Goal: Task Accomplishment & Management: Manage account settings

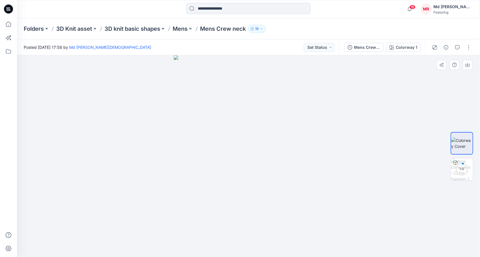
drag, startPoint x: 266, startPoint y: 187, endPoint x: 246, endPoint y: 168, distance: 27.8
click at [236, 190] on img at bounding box center [249, 156] width 150 height 202
click at [37, 29] on p "Folders" at bounding box center [34, 29] width 20 height 8
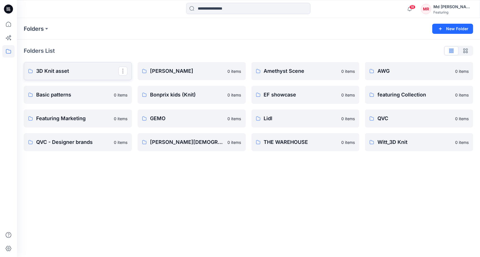
click at [59, 73] on p "3D Knit asset" at bounding box center [77, 71] width 82 height 8
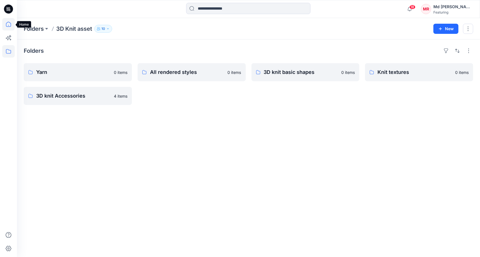
click at [10, 22] on icon at bounding box center [8, 24] width 12 height 12
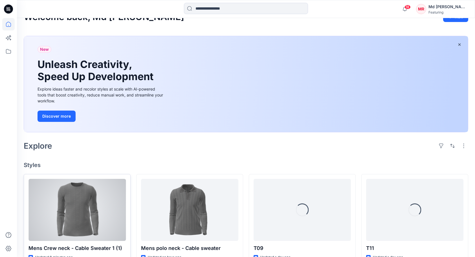
scroll to position [85, 0]
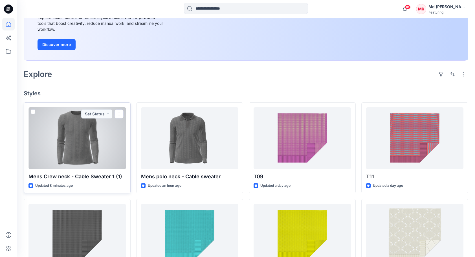
click at [86, 140] on div at bounding box center [77, 138] width 97 height 62
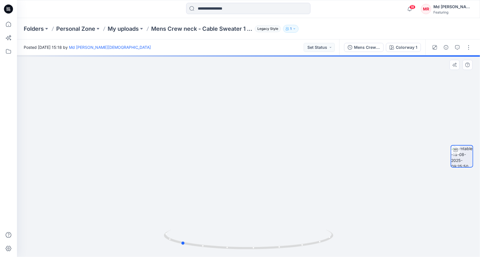
drag, startPoint x: 249, startPoint y: 248, endPoint x: 351, endPoint y: 237, distance: 102.3
click at [351, 237] on div at bounding box center [248, 156] width 463 height 202
drag, startPoint x: 265, startPoint y: 248, endPoint x: 177, endPoint y: 212, distance: 95.4
click at [156, 229] on div at bounding box center [248, 156] width 463 height 202
drag, startPoint x: 266, startPoint y: 119, endPoint x: 266, endPoint y: 216, distance: 97.1
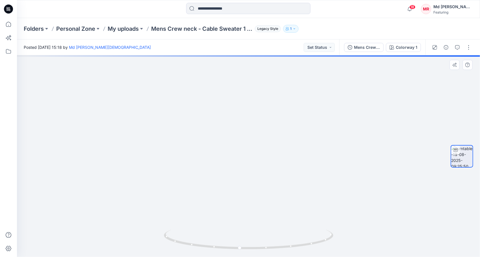
click at [266, 220] on img at bounding box center [245, 119] width 551 height 275
drag, startPoint x: 273, startPoint y: 180, endPoint x: 273, endPoint y: 220, distance: 39.5
click at [273, 221] on img at bounding box center [244, 156] width 551 height 202
drag, startPoint x: 268, startPoint y: 227, endPoint x: 259, endPoint y: 153, distance: 74.8
click at [259, 70] on img at bounding box center [240, 78] width 551 height 359
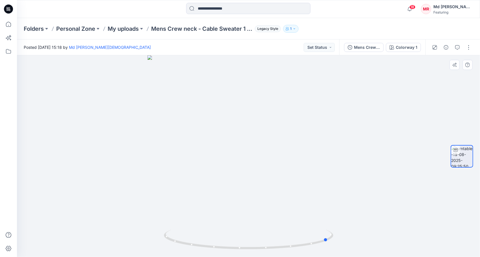
drag, startPoint x: 240, startPoint y: 248, endPoint x: 244, endPoint y: 185, distance: 63.4
click at [329, 246] on icon at bounding box center [249, 240] width 171 height 21
drag, startPoint x: 249, startPoint y: 250, endPoint x: 185, endPoint y: 183, distance: 93.1
click at [183, 239] on icon at bounding box center [249, 240] width 171 height 21
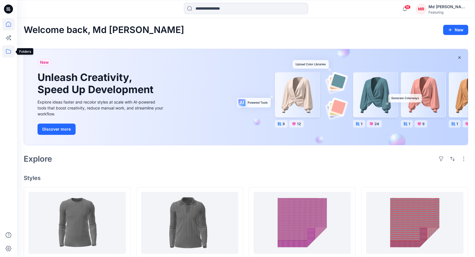
click at [9, 53] on icon at bounding box center [8, 51] width 12 height 12
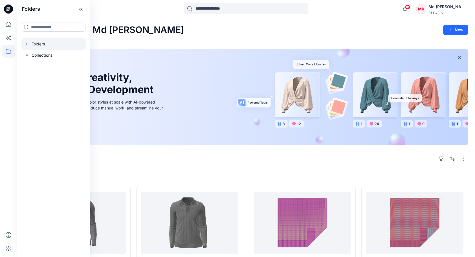
click at [41, 45] on div at bounding box center [53, 43] width 64 height 11
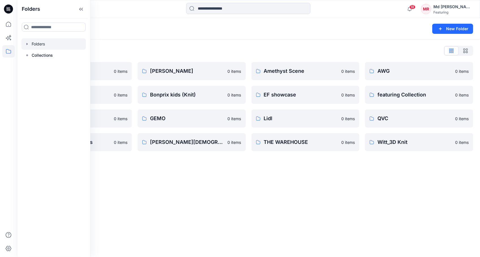
click at [173, 194] on div "Folders New Folder Folders List 3D Knit asset 0 items Basic patterns 0 items Fe…" at bounding box center [248, 137] width 463 height 239
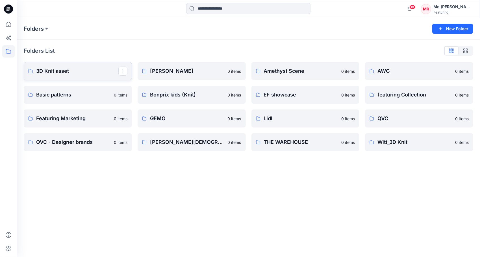
click at [53, 71] on p "3D Knit asset" at bounding box center [77, 71] width 82 height 8
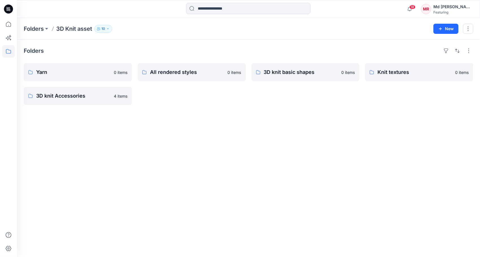
drag, startPoint x: 111, startPoint y: 134, endPoint x: 317, endPoint y: 144, distance: 206.4
click at [112, 134] on div "Folders Yarn 0 items 3D knit Accessories 4 items All rendered styles 0 items 3D…" at bounding box center [248, 149] width 463 height 218
drag, startPoint x: 405, startPoint y: 127, endPoint x: 382, endPoint y: 126, distance: 22.9
click at [405, 128] on div "Folders Yarn 0 items 3D knit Accessories 4 items All rendered styles 0 items 3D…" at bounding box center [248, 149] width 463 height 218
click at [204, 124] on div "Folders Yarn 0 items 3D knit Accessories 4 items All rendered styles 0 items 3D…" at bounding box center [248, 149] width 463 height 218
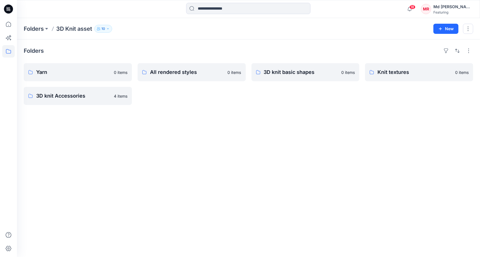
click at [173, 101] on div "All rendered styles 0 items" at bounding box center [192, 84] width 108 height 42
click at [315, 108] on div "Folders Yarn 0 items 3D knit Accessories 4 items All rendered styles 0 items 3D…" at bounding box center [248, 149] width 463 height 218
click at [297, 72] on p "3D knit basic shapes" at bounding box center [305, 72] width 82 height 8
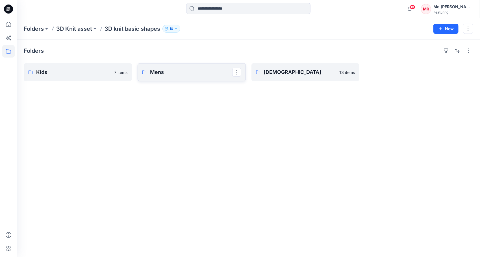
click at [176, 74] on p "Mens" at bounding box center [191, 72] width 82 height 8
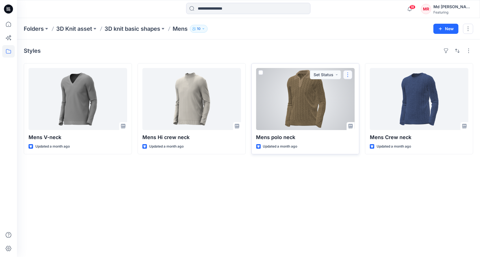
click at [347, 73] on button "button" at bounding box center [347, 74] width 9 height 9
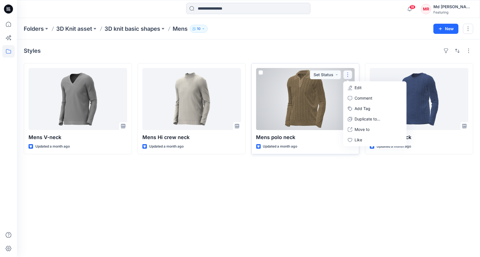
click at [347, 71] on button "button" at bounding box center [347, 74] width 9 height 9
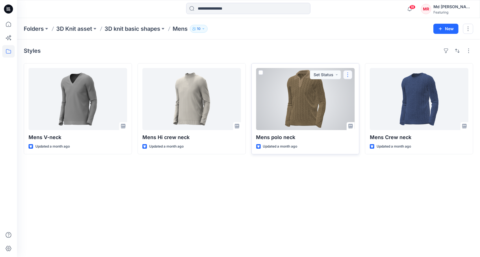
click at [348, 75] on button "button" at bounding box center [347, 74] width 9 height 9
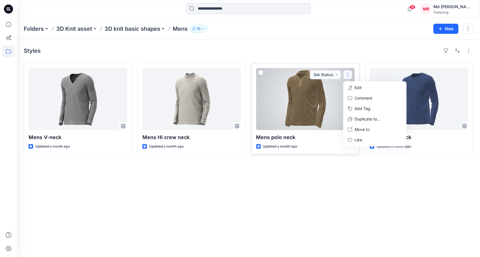
click at [293, 100] on div at bounding box center [305, 99] width 99 height 62
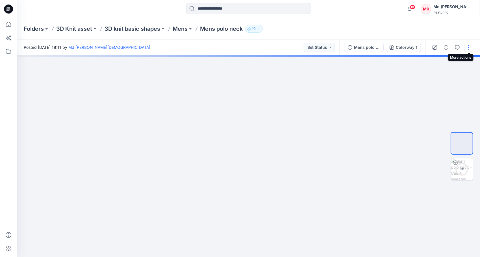
click at [468, 47] on button "button" at bounding box center [468, 47] width 9 height 9
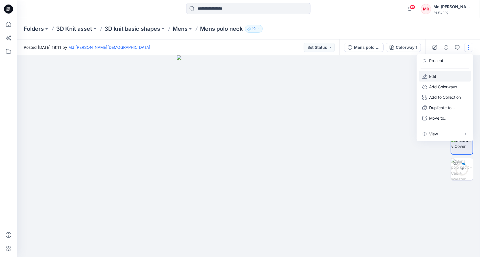
click at [438, 77] on button "Edit" at bounding box center [445, 76] width 52 height 10
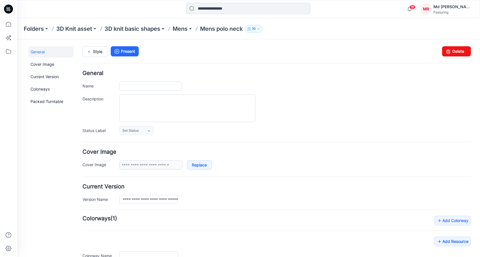
type input "**********"
click at [447, 52] on icon at bounding box center [448, 51] width 8 height 10
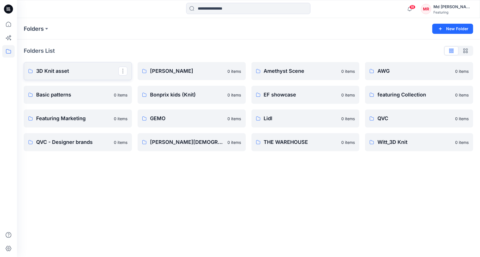
click at [78, 74] on p "3D Knit asset" at bounding box center [77, 71] width 82 height 8
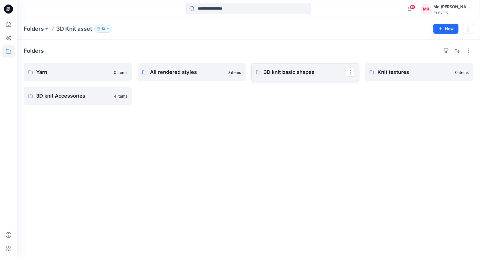
click at [292, 73] on p "3D knit basic shapes" at bounding box center [305, 72] width 82 height 8
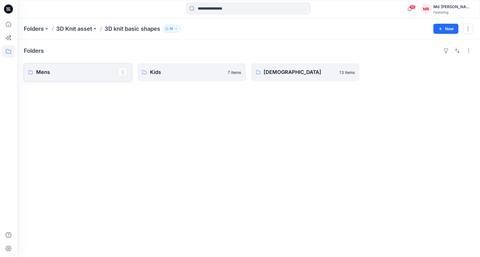
click at [50, 75] on p "Mens" at bounding box center [77, 72] width 82 height 8
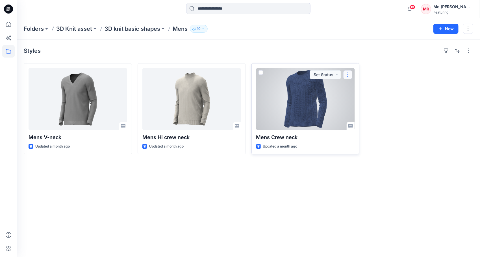
click at [347, 74] on button "button" at bounding box center [347, 74] width 9 height 9
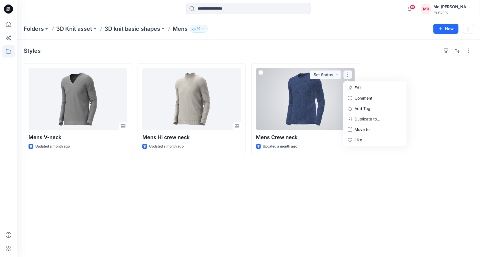
click at [333, 97] on div at bounding box center [305, 99] width 99 height 62
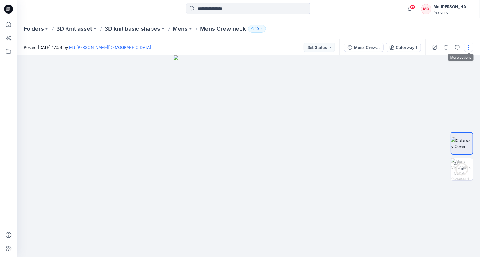
click at [467, 46] on button "button" at bounding box center [468, 47] width 9 height 9
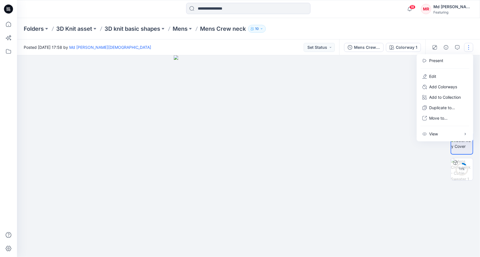
click at [348, 81] on div at bounding box center [248, 156] width 463 height 202
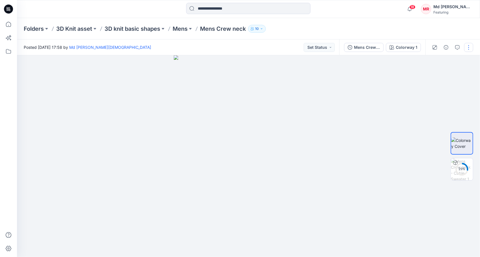
click at [472, 48] on button "button" at bounding box center [468, 47] width 9 height 9
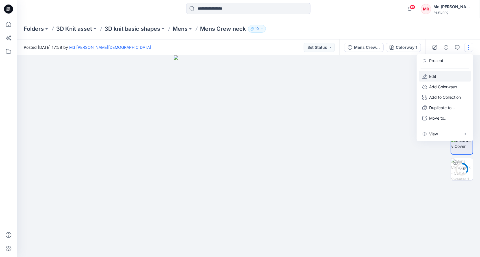
click at [438, 74] on button "Edit" at bounding box center [445, 76] width 52 height 10
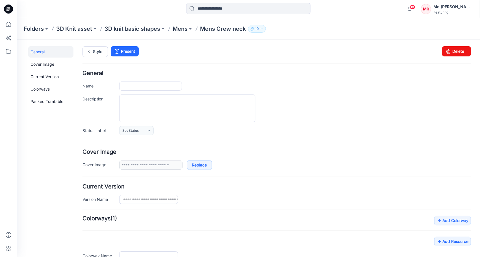
type input "**********"
click at [454, 51] on link "Delete" at bounding box center [456, 51] width 29 height 10
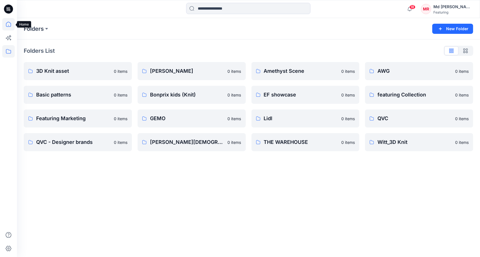
click at [6, 25] on icon at bounding box center [8, 24] width 12 height 12
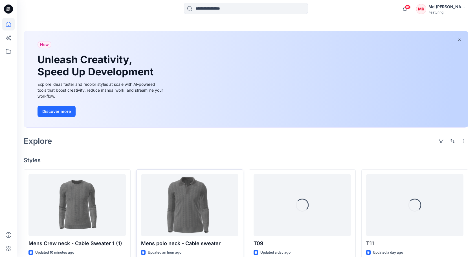
scroll to position [85, 0]
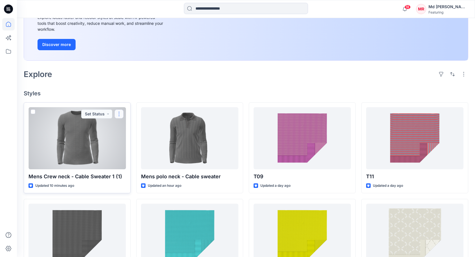
click at [120, 115] on button "button" at bounding box center [119, 114] width 9 height 9
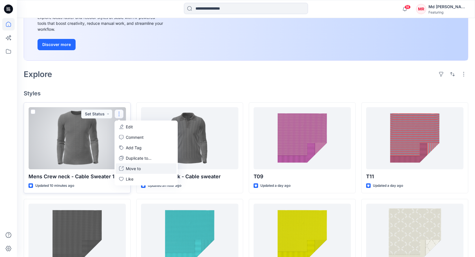
click at [137, 169] on p "Move to" at bounding box center [133, 169] width 15 height 6
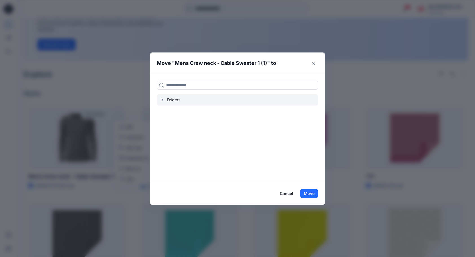
click at [163, 100] on icon "button" at bounding box center [162, 100] width 1 height 2
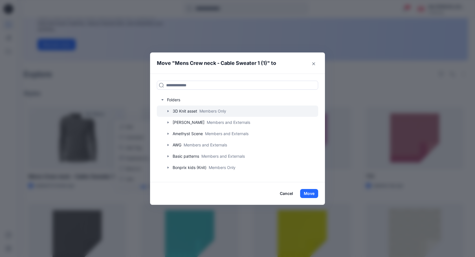
click at [170, 110] on icon "button" at bounding box center [168, 111] width 5 height 5
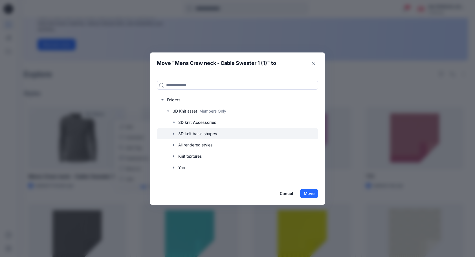
click at [176, 133] on icon "button" at bounding box center [174, 134] width 5 height 5
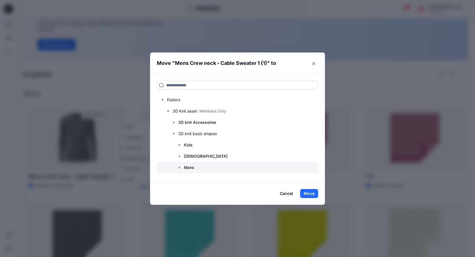
click at [194, 167] on p "Mens" at bounding box center [189, 167] width 10 height 7
click at [310, 193] on button "Move" at bounding box center [309, 193] width 18 height 9
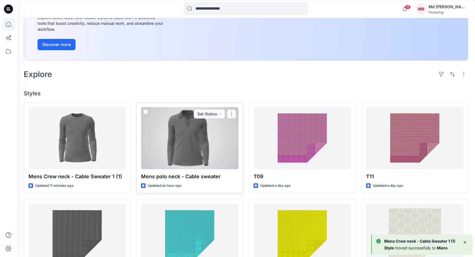
click at [233, 111] on button "button" at bounding box center [231, 114] width 9 height 9
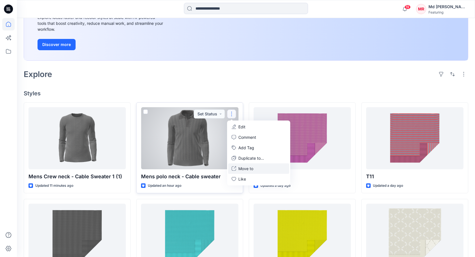
click at [255, 169] on button "Move to" at bounding box center [258, 168] width 61 height 10
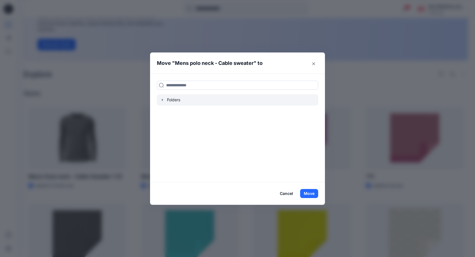
click at [165, 99] on icon "button" at bounding box center [162, 100] width 5 height 5
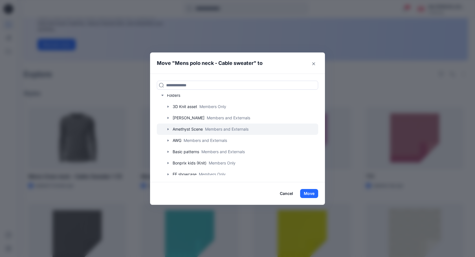
scroll to position [0, 0]
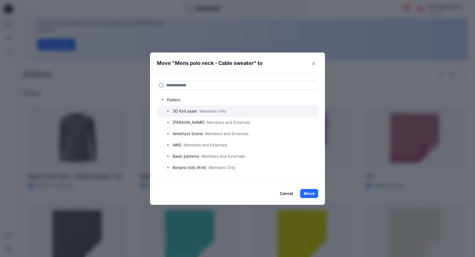
click at [171, 110] on icon "button" at bounding box center [168, 111] width 5 height 5
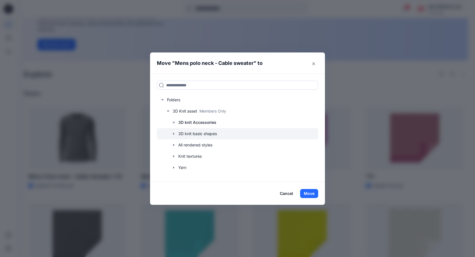
click at [174, 134] on icon "button" at bounding box center [173, 134] width 1 height 2
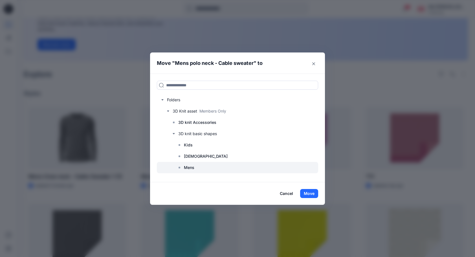
click at [193, 169] on p "Mens" at bounding box center [189, 167] width 10 height 7
click at [309, 192] on button "Move" at bounding box center [309, 193] width 18 height 9
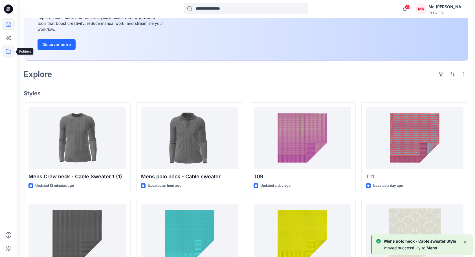
click at [6, 51] on icon at bounding box center [8, 51] width 12 height 12
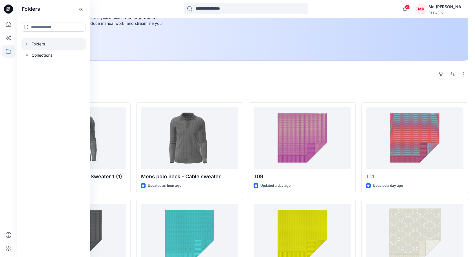
click at [38, 45] on div at bounding box center [53, 43] width 64 height 11
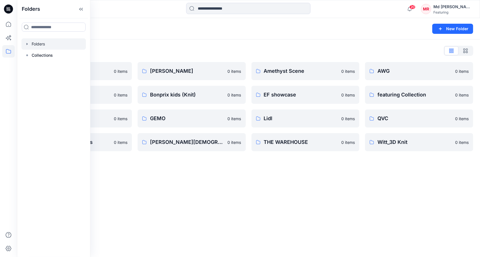
click at [148, 49] on div "Folders List" at bounding box center [248, 50] width 449 height 9
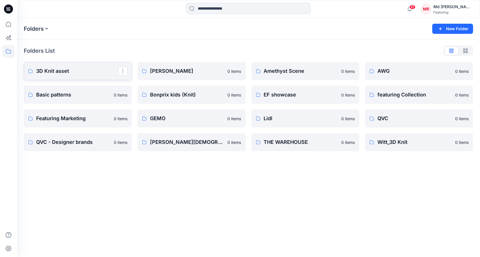
click at [57, 67] on link "3D Knit asset" at bounding box center [78, 71] width 108 height 18
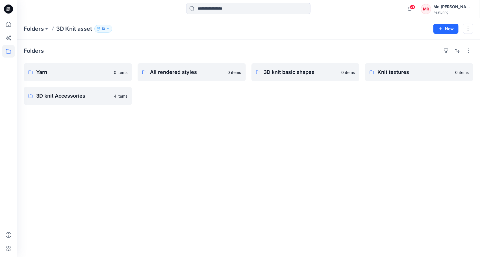
click at [257, 104] on div "3D knit basic shapes 0 items" at bounding box center [305, 84] width 108 height 42
click at [273, 73] on p "3D knit basic shapes" at bounding box center [305, 72] width 82 height 8
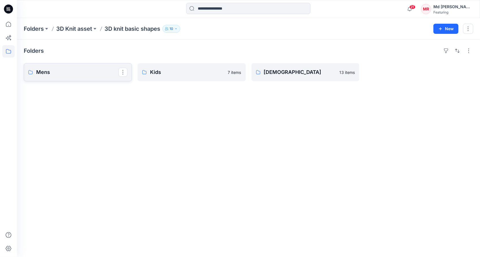
click at [70, 76] on p "Mens" at bounding box center [77, 72] width 82 height 8
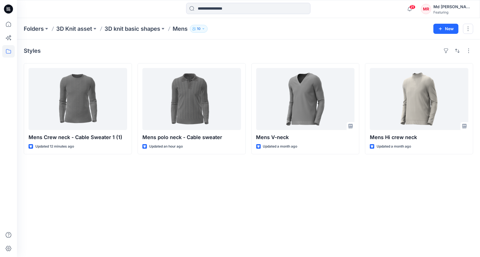
click at [257, 189] on div "Styles Mens Crew neck - Cable Sweater 1 (1) Updated 12 minutes ago Mens polo ne…" at bounding box center [248, 149] width 463 height 218
drag, startPoint x: 234, startPoint y: 178, endPoint x: 231, endPoint y: 176, distance: 4.2
click at [233, 178] on div "Styles Mens Crew neck - Cable Sweater 1 (1) Updated 12 minutes ago Mens polo ne…" at bounding box center [248, 149] width 463 height 218
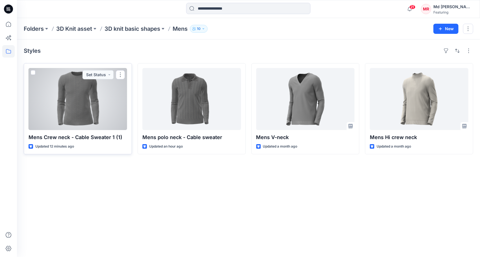
click at [88, 97] on div at bounding box center [78, 99] width 99 height 62
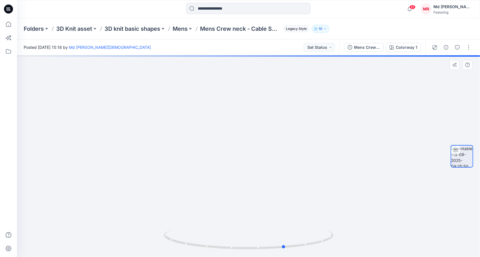
drag, startPoint x: 271, startPoint y: 250, endPoint x: 136, endPoint y: 236, distance: 135.2
click at [136, 239] on div at bounding box center [248, 156] width 463 height 202
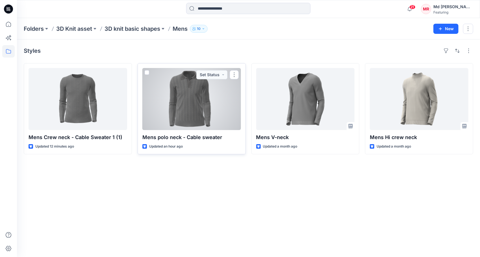
click at [204, 106] on div at bounding box center [191, 99] width 99 height 62
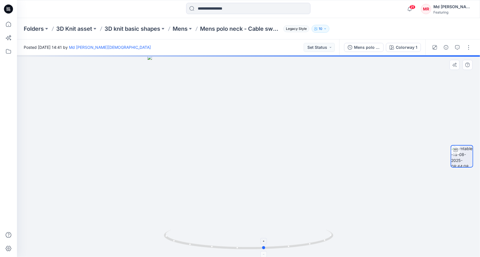
drag, startPoint x: 250, startPoint y: 250, endPoint x: 261, endPoint y: 213, distance: 38.9
click at [266, 233] on icon at bounding box center [249, 240] width 171 height 21
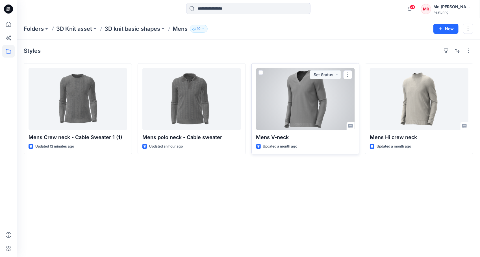
click at [297, 100] on div at bounding box center [305, 99] width 99 height 62
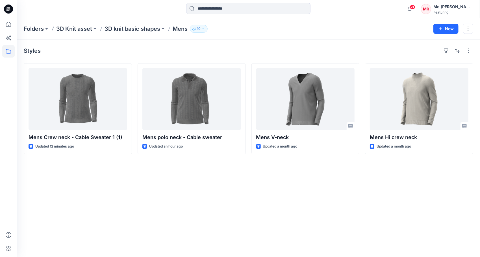
drag, startPoint x: 337, startPoint y: 194, endPoint x: 339, endPoint y: 189, distance: 4.9
click at [337, 193] on div "Styles Mens Crew neck - Cable Sweater 1 (1) Updated 12 minutes ago Mens polo ne…" at bounding box center [248, 149] width 463 height 218
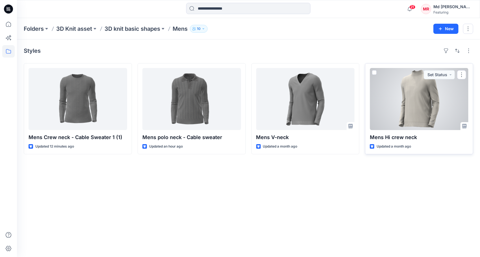
click at [418, 105] on div at bounding box center [419, 99] width 99 height 62
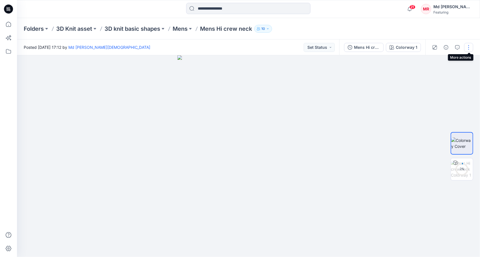
click at [464, 49] on button "button" at bounding box center [468, 47] width 9 height 9
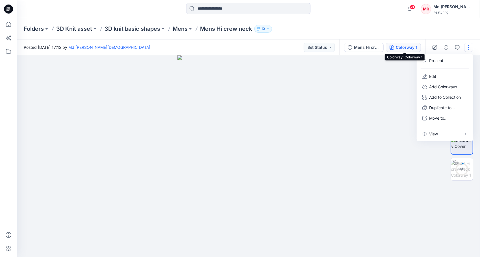
click at [403, 47] on div "Colorway 1" at bounding box center [406, 47] width 21 height 6
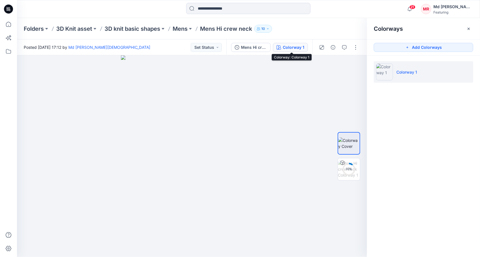
click at [287, 44] on button "Colorway 1" at bounding box center [290, 47] width 35 height 9
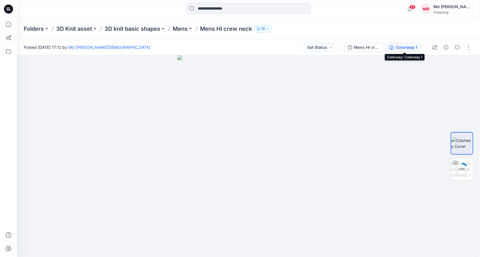
click at [400, 45] on div "Colorway 1" at bounding box center [406, 47] width 21 height 6
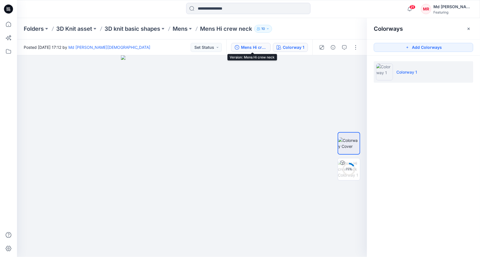
click at [244, 46] on div "Mens Hi crew neck" at bounding box center [254, 47] width 26 height 6
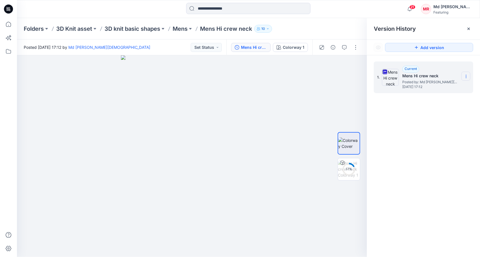
click at [468, 76] on icon at bounding box center [466, 76] width 5 height 5
click at [303, 91] on div at bounding box center [192, 156] width 350 height 202
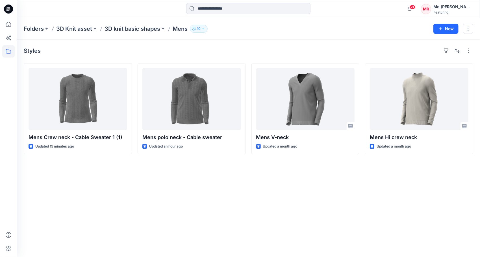
click at [220, 189] on div "Styles Mens Crew neck - Cable Sweater 1 (1) Updated 15 minutes ago Mens polo ne…" at bounding box center [248, 149] width 463 height 218
drag, startPoint x: 382, startPoint y: 198, endPoint x: 378, endPoint y: 194, distance: 5.8
click at [381, 196] on div "Styles Mens Crew neck - Cable Sweater 1 (1) Updated 34 minutes ago Mens polo ne…" at bounding box center [248, 149] width 463 height 218
drag, startPoint x: 261, startPoint y: 197, endPoint x: 287, endPoint y: 176, distance: 33.7
click at [261, 196] on div "Styles Mens Crew neck - Cable Sweater 1 (1) Updated 34 minutes ago Mens polo ne…" at bounding box center [248, 149] width 463 height 218
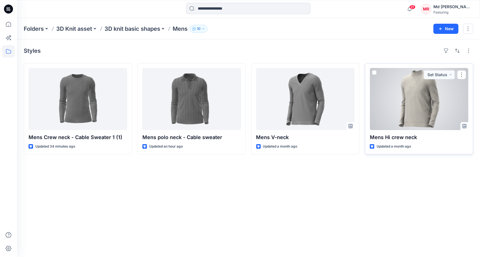
click at [422, 99] on div at bounding box center [419, 99] width 99 height 62
click at [434, 100] on div at bounding box center [419, 99] width 99 height 62
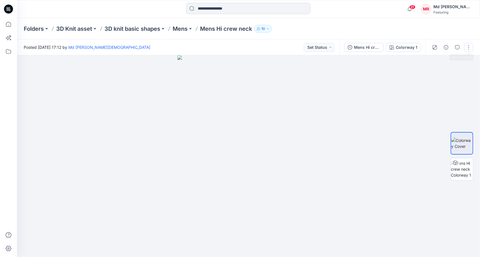
click at [469, 47] on button "button" at bounding box center [468, 47] width 9 height 9
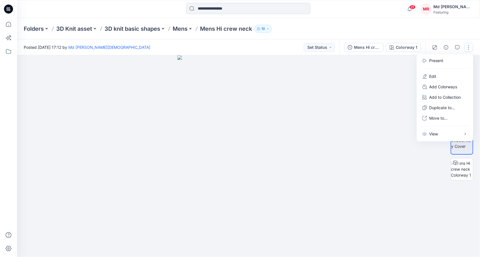
click at [433, 29] on div "Folders 3D Knit asset 3D knit basic shapes Mens Mens Hi crew neck 10" at bounding box center [248, 28] width 463 height 21
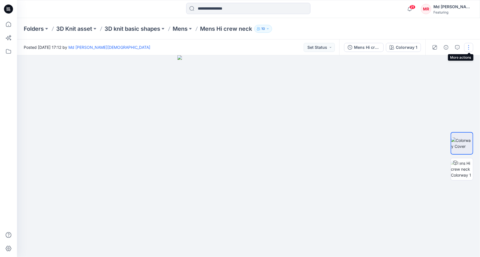
click at [466, 46] on button "button" at bounding box center [468, 47] width 9 height 9
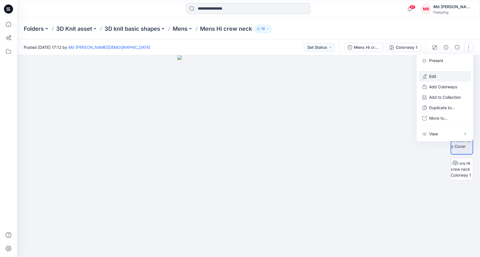
click at [429, 77] on p "Edit" at bounding box center [432, 76] width 7 height 6
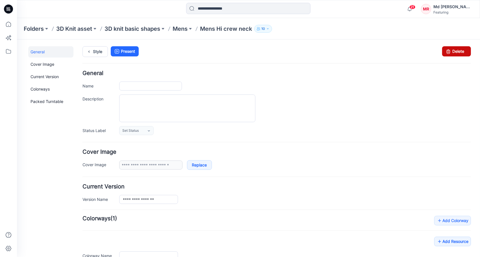
type input "**********"
drag, startPoint x: 446, startPoint y: 49, endPoint x: 283, endPoint y: 56, distance: 163.9
click at [446, 49] on icon at bounding box center [448, 51] width 8 height 10
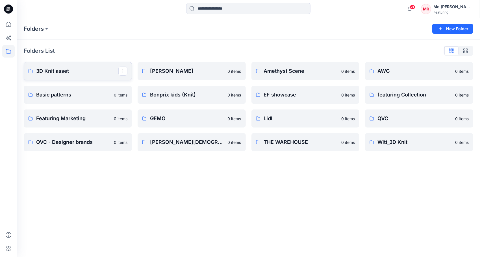
click at [60, 70] on p "3D Knit asset" at bounding box center [77, 71] width 82 height 8
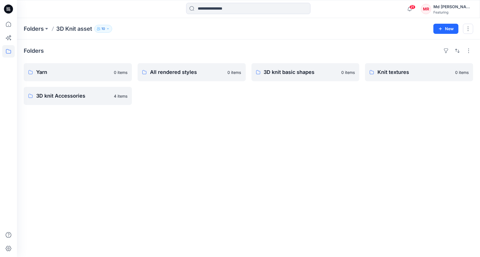
drag, startPoint x: 243, startPoint y: 106, endPoint x: 246, endPoint y: 104, distance: 3.3
click at [244, 105] on div "Folders Yarn 0 items 3D knit Accessories 4 items All rendered styles 0 items 3D…" at bounding box center [248, 149] width 463 height 218
click at [189, 108] on div "Folders Yarn 0 items 3D knit Accessories 4 items All rendered styles 0 items 3D…" at bounding box center [248, 149] width 463 height 218
click at [294, 70] on p "3D knit basic shapes" at bounding box center [305, 72] width 82 height 8
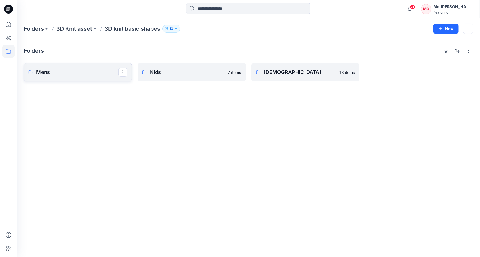
click at [54, 70] on p "Mens" at bounding box center [77, 72] width 82 height 8
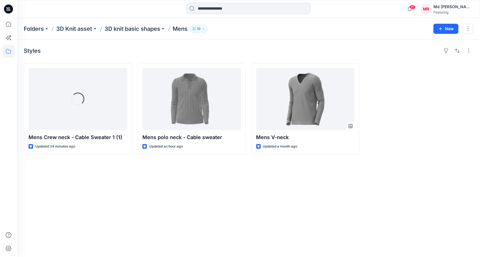
click at [232, 166] on div "Styles Loading... Mens Crew neck - Cable Sweater 1 (1) Updated 34 minutes ago M…" at bounding box center [248, 149] width 463 height 218
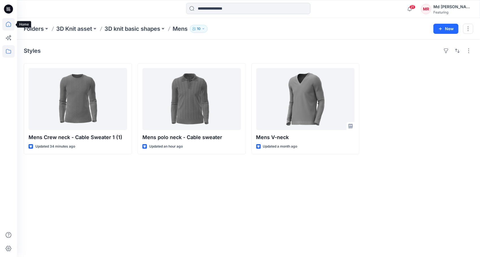
click at [10, 25] on icon at bounding box center [8, 24] width 12 height 12
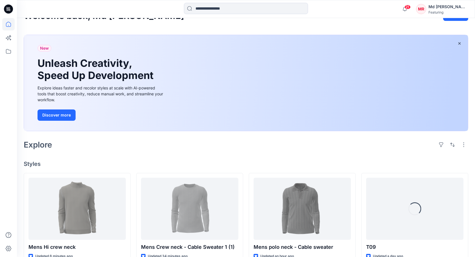
scroll to position [85, 0]
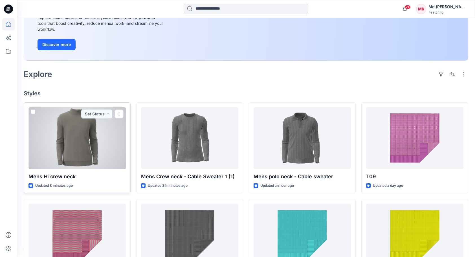
click at [80, 141] on div at bounding box center [77, 138] width 97 height 62
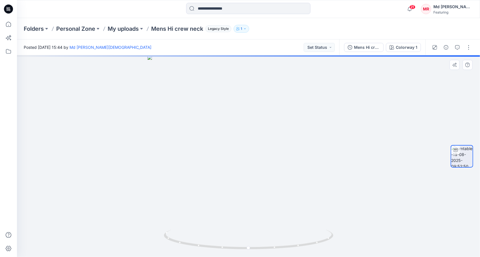
click at [396, 184] on div at bounding box center [248, 156] width 463 height 202
click at [468, 48] on button "button" at bounding box center [468, 47] width 9 height 9
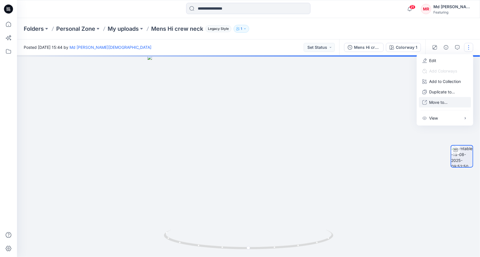
click at [444, 100] on p "Move to..." at bounding box center [438, 102] width 18 height 6
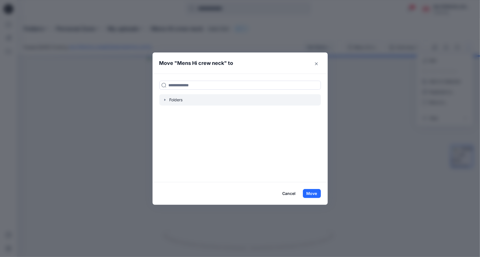
click at [165, 99] on icon "button" at bounding box center [165, 100] width 5 height 5
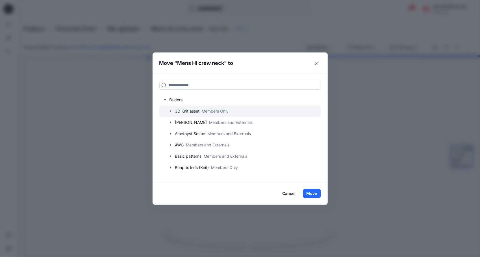
click at [169, 110] on icon "button" at bounding box center [170, 111] width 5 height 5
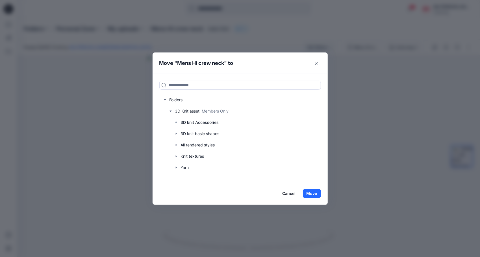
drag, startPoint x: 321, startPoint y: 107, endPoint x: 320, endPoint y: 113, distance: 6.2
click at [320, 113] on div "Folders 3D Knit asset Members Only 3D knit Accessories 3D knit basic shapes All…" at bounding box center [239, 128] width 175 height 109
click at [177, 134] on icon "button" at bounding box center [176, 134] width 5 height 5
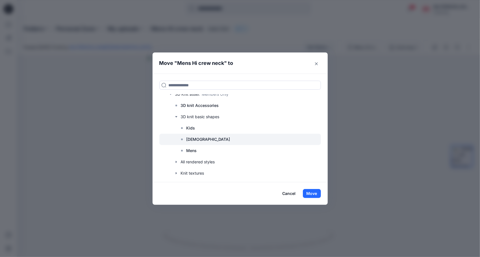
scroll to position [16, 0]
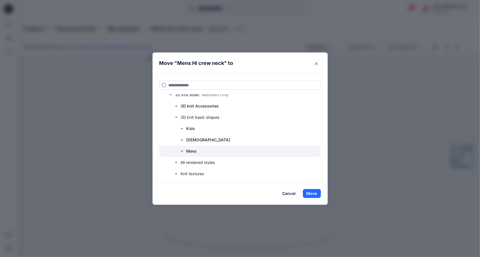
click at [193, 150] on p "Mens" at bounding box center [191, 151] width 10 height 7
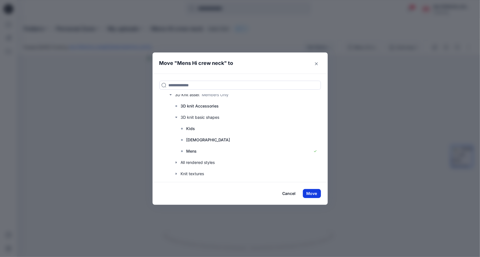
click at [313, 193] on button "Move" at bounding box center [312, 193] width 18 height 9
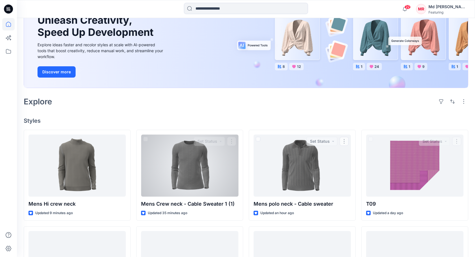
scroll to position [56, 0]
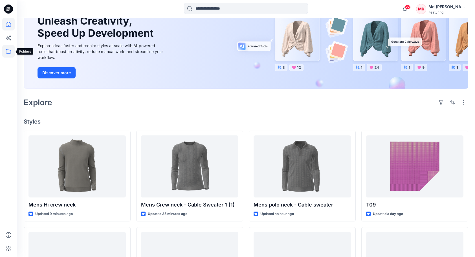
click at [6, 52] on icon at bounding box center [8, 51] width 12 height 12
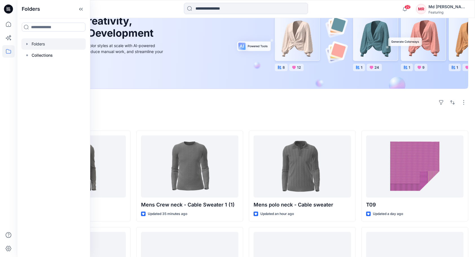
click at [38, 43] on div at bounding box center [53, 43] width 64 height 11
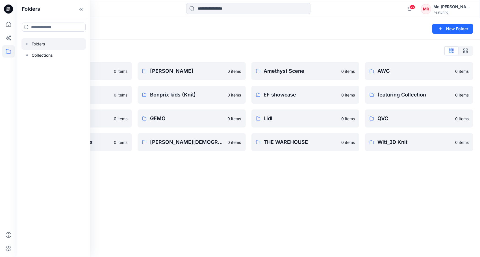
click at [178, 184] on div "Folders New Folder Folders List 3D Knit asset 0 items Basic patterns 0 items Fe…" at bounding box center [248, 137] width 463 height 239
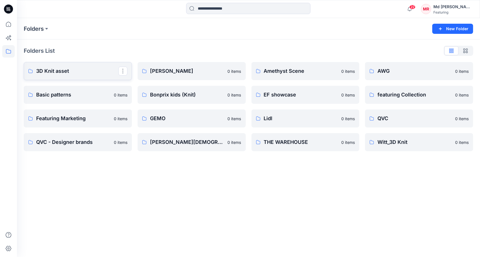
click at [61, 75] on link "3D Knit asset" at bounding box center [78, 71] width 108 height 18
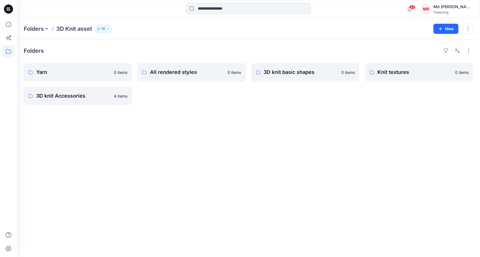
click at [225, 125] on div "Folders Yarn 0 items 3D knit Accessories 4 items All rendered styles 0 items 3D…" at bounding box center [248, 149] width 463 height 218
click at [210, 115] on div "Folders Yarn 0 items 3D knit Accessories 4 items All rendered styles 0 items 3D…" at bounding box center [248, 149] width 463 height 218
click at [302, 113] on div "Folders Yarn 0 items 3D knit Accessories 4 items All rendered styles 0 items 3D…" at bounding box center [248, 149] width 463 height 218
click at [386, 110] on div "Folders Yarn 0 items 3D knit Accessories 4 items All rendered styles 0 items 3D…" at bounding box center [248, 149] width 463 height 218
click at [298, 112] on div "Folders Yarn 0 items 3D knit Accessories 4 items All rendered styles 0 items 3D…" at bounding box center [248, 149] width 463 height 218
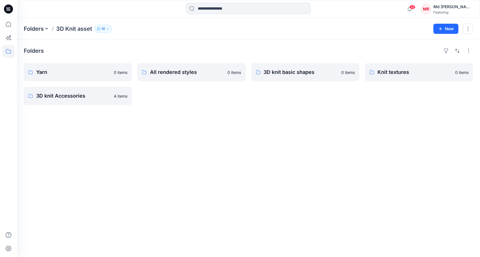
click at [400, 116] on div "Folders Yarn 0 items 3D knit Accessories 4 items All rendered styles 0 items 3D…" at bounding box center [248, 149] width 463 height 218
click at [356, 116] on div "Folders Yarn 0 items 3D knit Accessories 4 items All rendered styles 0 items 3D…" at bounding box center [248, 149] width 463 height 218
click at [165, 74] on p "All rendered styles" at bounding box center [191, 72] width 82 height 8
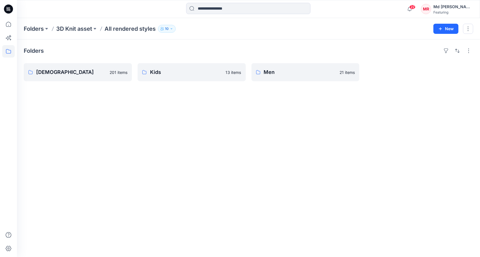
click at [238, 122] on div "Folders Ladies 201 items Kids 13 items Men 21 items" at bounding box center [248, 149] width 463 height 218
click at [281, 72] on p "Men" at bounding box center [305, 72] width 82 height 8
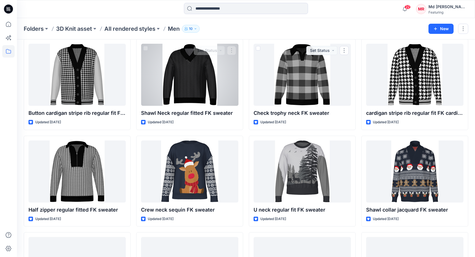
scroll to position [28, 0]
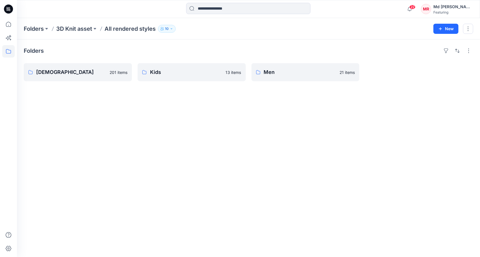
drag, startPoint x: 161, startPoint y: 139, endPoint x: 158, endPoint y: 134, distance: 5.4
click at [161, 138] on div "Folders Ladies 201 items Kids 13 items Men 21 items" at bounding box center [248, 149] width 463 height 218
click at [170, 98] on div "Folders Ladies 201 items Kids 13 items Men 21 items" at bounding box center [248, 149] width 463 height 218
click at [67, 32] on p "3D Knit asset" at bounding box center [74, 29] width 36 height 8
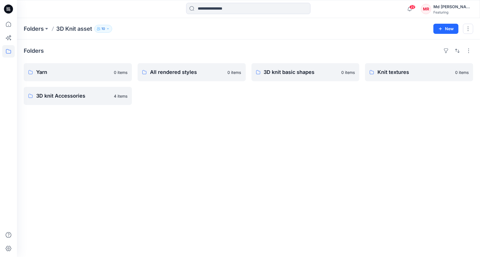
click at [186, 110] on div "Folders Yarn 0 items 3D knit Accessories 4 items All rendered styles 0 items 3D…" at bounding box center [248, 149] width 463 height 218
click at [211, 123] on div "Folders Yarn 0 items 3D knit Accessories 4 items All rendered styles 0 items 3D…" at bounding box center [248, 149] width 463 height 218
drag, startPoint x: 298, startPoint y: 127, endPoint x: 303, endPoint y: 124, distance: 5.7
click at [303, 124] on div "Folders Yarn 0 items 3D knit Accessories 4 items All rendered styles 0 items 3D…" at bounding box center [248, 149] width 463 height 218
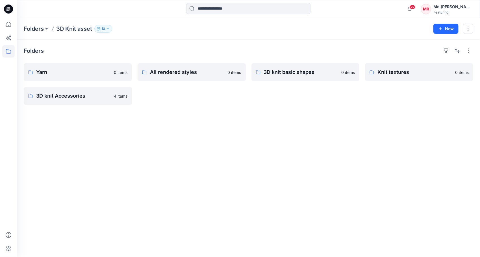
drag, startPoint x: 303, startPoint y: 124, endPoint x: 290, endPoint y: 94, distance: 32.7
click at [294, 115] on div "Folders Yarn 0 items 3D knit Accessories 4 items All rendered styles 0 items 3D…" at bounding box center [248, 149] width 463 height 218
click at [280, 68] on p "3D knit basic shapes" at bounding box center [305, 72] width 82 height 8
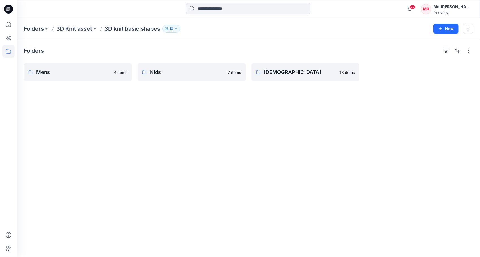
click at [148, 118] on div "Folders Mens 4 items Kids 7 items Ladies 13 items" at bounding box center [248, 149] width 463 height 218
drag, startPoint x: 77, startPoint y: 96, endPoint x: 58, endPoint y: 80, distance: 25.5
click at [77, 95] on div "Folders Mens 4 items Kids 7 items Ladies 13 items" at bounding box center [248, 149] width 463 height 218
click at [50, 70] on p "Mens" at bounding box center [77, 72] width 82 height 8
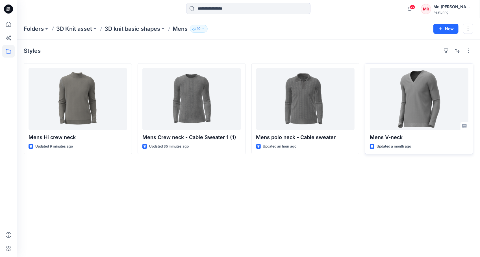
drag, startPoint x: 408, startPoint y: 174, endPoint x: 412, endPoint y: 152, distance: 22.9
click at [408, 174] on div "Styles Mens Hi crew neck Updated 9 minutes ago Mens Crew neck - Cable Sweater 1…" at bounding box center [248, 149] width 463 height 218
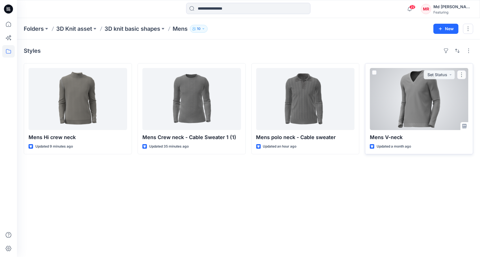
click at [403, 90] on div at bounding box center [419, 99] width 99 height 62
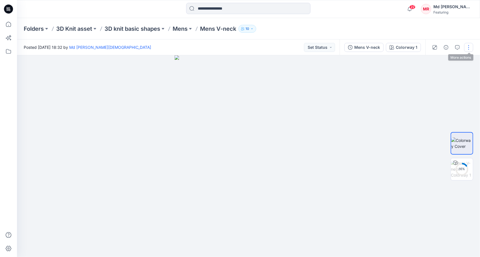
click at [468, 45] on button "button" at bounding box center [468, 47] width 9 height 9
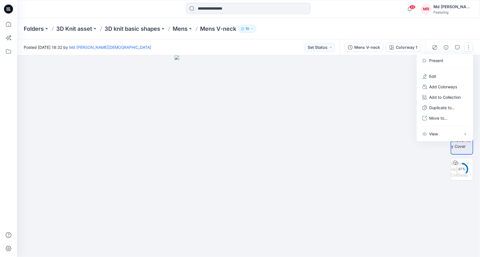
click at [465, 47] on button "button" at bounding box center [468, 47] width 9 height 9
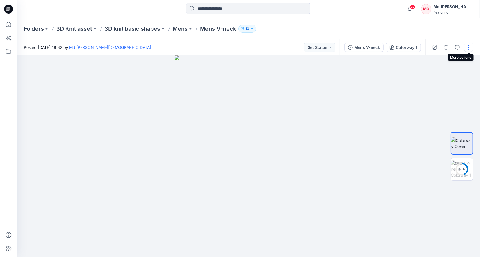
click at [465, 47] on button "button" at bounding box center [468, 47] width 9 height 9
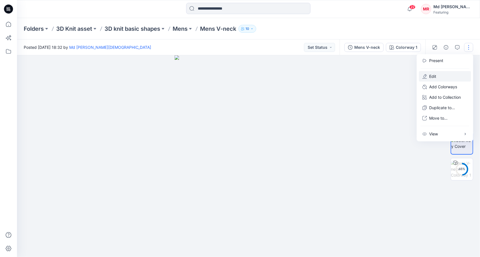
click at [434, 78] on p "Edit" at bounding box center [432, 76] width 7 height 6
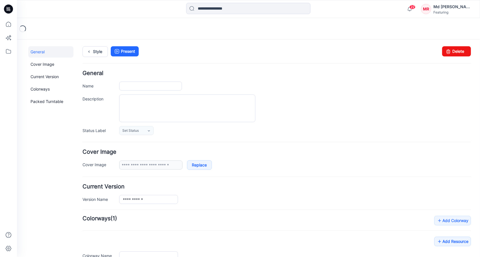
type input "**********"
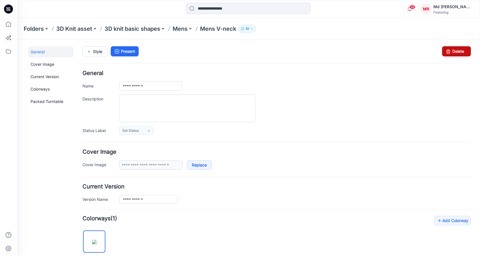
click at [453, 51] on link "Delete" at bounding box center [456, 51] width 29 height 10
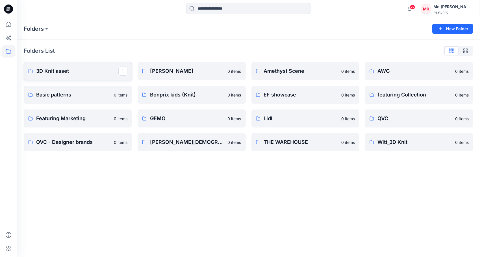
click at [59, 71] on p "3D Knit asset" at bounding box center [77, 71] width 82 height 8
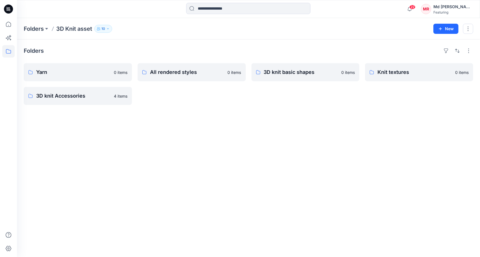
click at [123, 119] on div "Folders Yarn 0 items 3D knit Accessories 4 items All rendered styles 0 items 3D…" at bounding box center [248, 149] width 463 height 218
click at [296, 71] on p "3D knit basic shapes" at bounding box center [305, 72] width 82 height 8
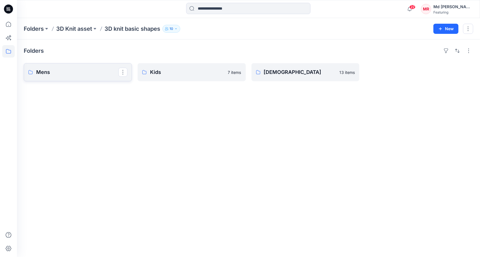
click at [47, 69] on p "Mens" at bounding box center [77, 72] width 82 height 8
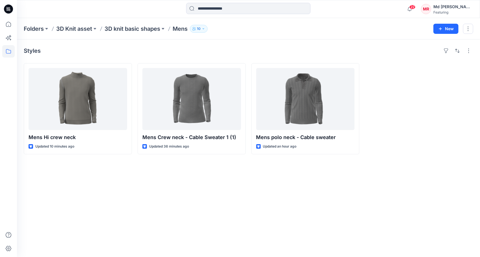
click at [313, 195] on div "Styles Mens Hi crew neck Updated 10 minutes ago Mens Crew neck - Cable Sweater …" at bounding box center [248, 149] width 463 height 218
click at [411, 146] on div at bounding box center [419, 108] width 108 height 91
drag, startPoint x: 428, startPoint y: 101, endPoint x: 426, endPoint y: 72, distance: 29.1
click at [427, 99] on div at bounding box center [419, 108] width 108 height 91
click at [213, 202] on div "Styles Mens Hi crew neck Updated 11 minutes ago Mens Crew neck - Cable Sweater …" at bounding box center [248, 149] width 463 height 218
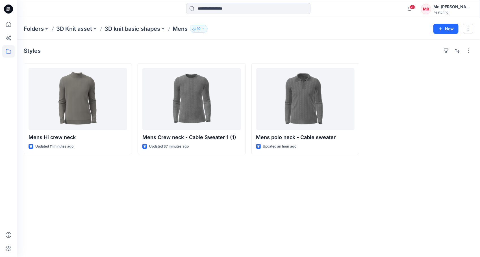
click at [244, 191] on div "Styles Mens Hi crew neck Updated 11 minutes ago Mens Crew neck - Cable Sweater …" at bounding box center [248, 149] width 463 height 218
click at [65, 191] on div "Styles Mens Hi crew neck Updated 13 minutes ago Mens Crew neck - Cable Sweater …" at bounding box center [248, 149] width 463 height 218
click at [30, 29] on p "Folders" at bounding box center [34, 29] width 20 height 8
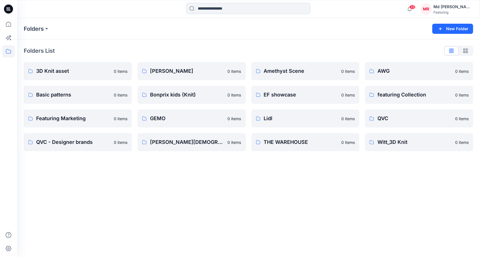
drag, startPoint x: 256, startPoint y: 191, endPoint x: 264, endPoint y: 190, distance: 7.9
click at [257, 191] on div "Folders New Folder Folders List 3D Knit asset 0 items Basic patterns 0 items Fe…" at bounding box center [248, 137] width 463 height 239
drag, startPoint x: 276, startPoint y: 215, endPoint x: 287, endPoint y: 212, distance: 11.6
click at [276, 214] on div "Folders New Folder Folders List 3D Knit asset 0 items Basic patterns 0 items Fe…" at bounding box center [248, 137] width 463 height 239
click at [123, 192] on div "Folders New Folder Folders List 3D Knit asset 0 items Basic patterns 0 items Fe…" at bounding box center [248, 137] width 463 height 239
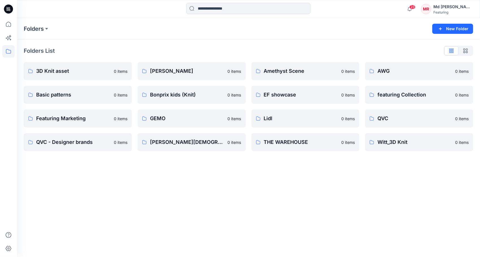
click at [130, 186] on div "Folders New Folder Folders List 3D Knit asset 0 items Basic patterns 0 items Fe…" at bounding box center [248, 137] width 463 height 239
click at [84, 47] on div "Folders List" at bounding box center [248, 50] width 449 height 9
drag, startPoint x: 93, startPoint y: 173, endPoint x: 56, endPoint y: 96, distance: 85.4
click at [93, 172] on div "Folders New Folder Folders List 3D Knit asset 0 items Basic patterns 0 items Fe…" at bounding box center [248, 137] width 463 height 239
click at [8, 24] on icon at bounding box center [8, 24] width 12 height 12
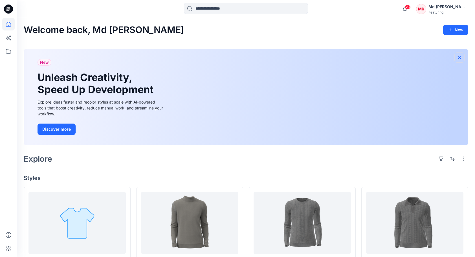
click at [460, 57] on icon "button" at bounding box center [460, 57] width 2 height 2
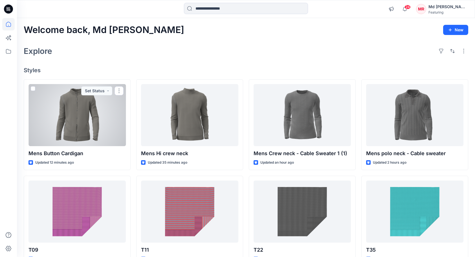
click at [72, 127] on div at bounding box center [77, 115] width 97 height 62
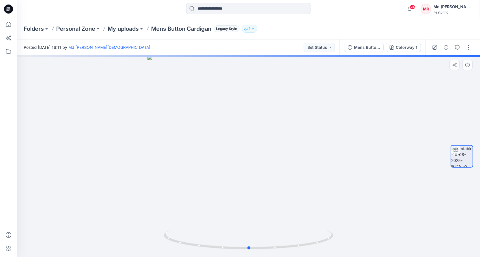
drag, startPoint x: 246, startPoint y: 248, endPoint x: 235, endPoint y: 215, distance: 35.4
click at [230, 249] on icon at bounding box center [249, 240] width 171 height 21
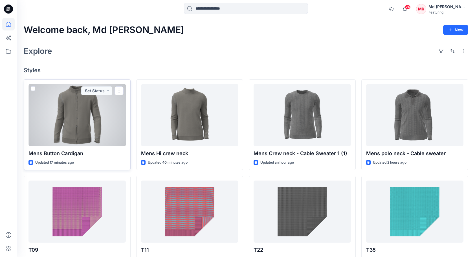
click at [72, 120] on div at bounding box center [77, 115] width 97 height 62
click at [121, 91] on button "button" at bounding box center [119, 90] width 9 height 9
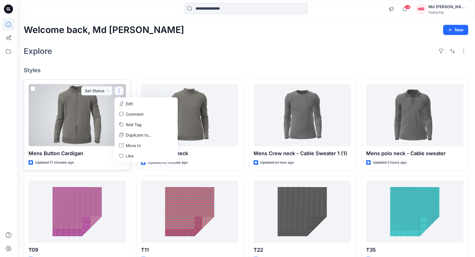
click at [126, 101] on button "Edit" at bounding box center [146, 104] width 61 height 10
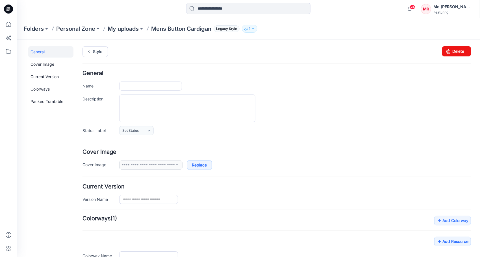
type input "**********"
click at [444, 52] on icon at bounding box center [448, 51] width 8 height 10
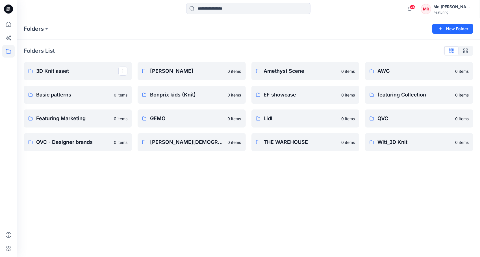
click at [56, 69] on p "3D Knit asset" at bounding box center [77, 71] width 82 height 8
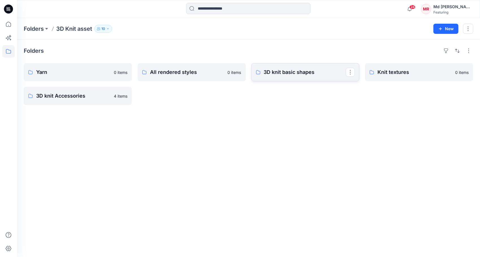
click at [314, 72] on p "3D knit basic shapes" at bounding box center [305, 72] width 82 height 8
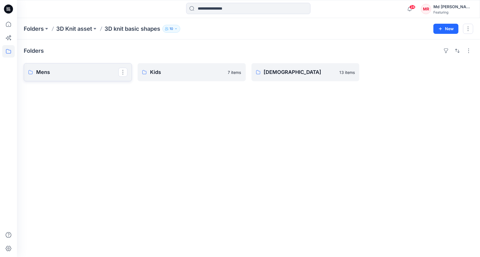
click at [49, 73] on p "Mens" at bounding box center [77, 72] width 82 height 8
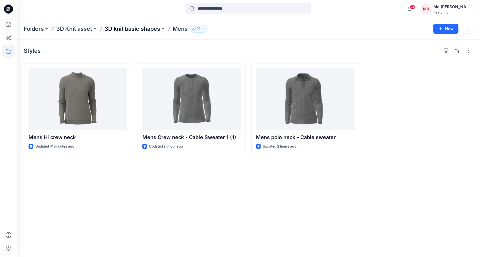
click at [137, 28] on p "3D knit basic shapes" at bounding box center [132, 29] width 56 height 8
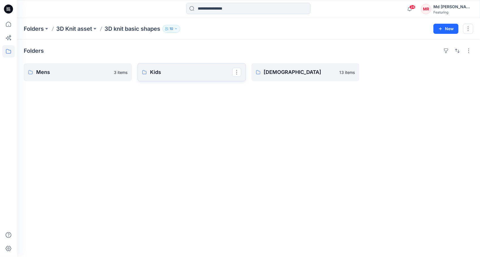
click at [180, 70] on p "Kids" at bounding box center [191, 72] width 82 height 8
click at [287, 71] on p "[DEMOGRAPHIC_DATA]" at bounding box center [305, 72] width 82 height 8
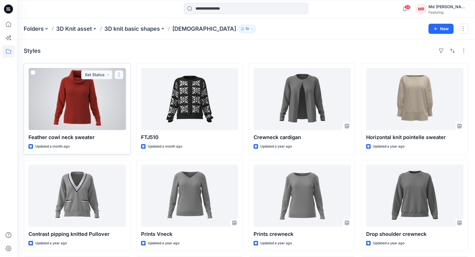
click at [119, 73] on button "button" at bounding box center [119, 74] width 9 height 9
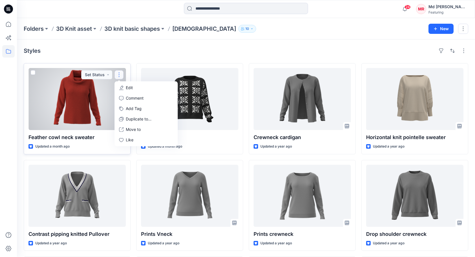
click at [93, 95] on div at bounding box center [77, 99] width 97 height 62
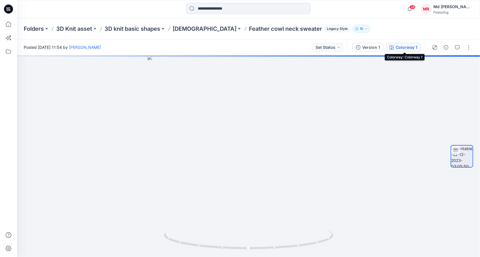
click at [407, 47] on div "Colorway 1" at bounding box center [406, 47] width 21 height 6
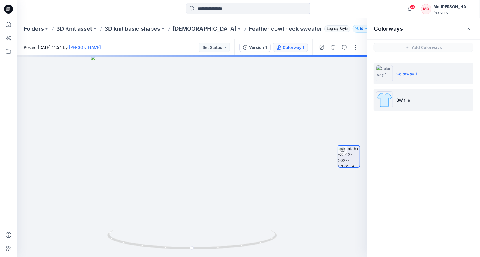
click at [402, 99] on p "BW file" at bounding box center [403, 100] width 14 height 6
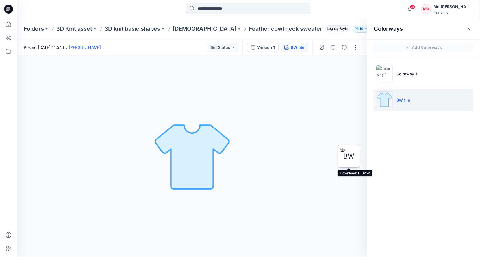
click at [343, 148] on icon at bounding box center [342, 150] width 5 height 5
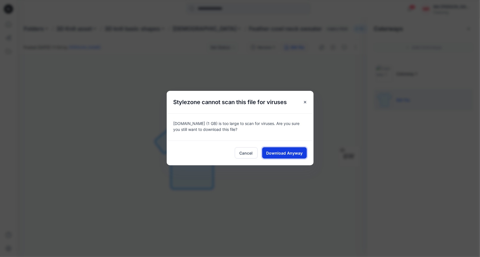
click at [272, 158] on button "Download Anyway" at bounding box center [284, 152] width 45 height 11
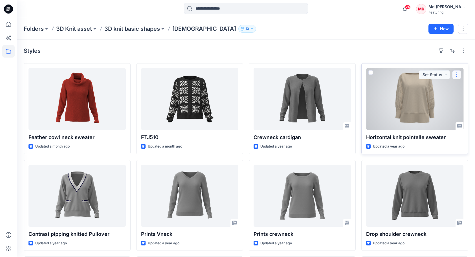
click at [459, 75] on button "button" at bounding box center [457, 74] width 9 height 9
click at [407, 95] on div at bounding box center [414, 99] width 97 height 62
